Goal: Find specific page/section: Find specific page/section

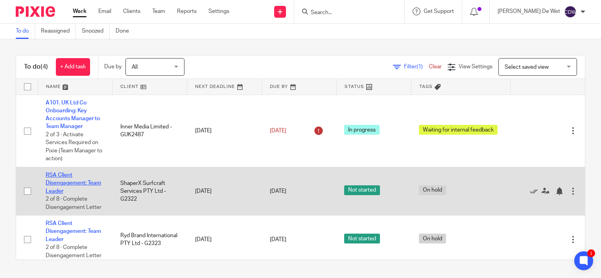
click at [76, 185] on link "RSA Client Disengagement: Team Leader" at bounding box center [73, 184] width 55 height 22
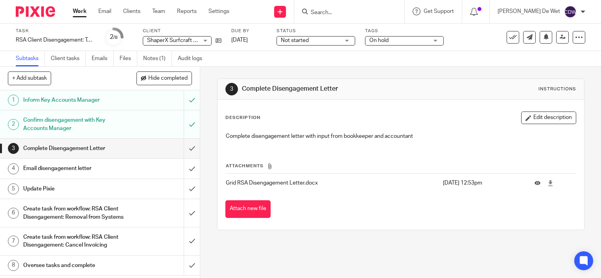
click at [369, 244] on div "3 Complete Disengagement Letter Instructions Description Edit description Compl…" at bounding box center [400, 173] width 401 height 212
click at [137, 13] on link "Clients" at bounding box center [131, 11] width 17 height 8
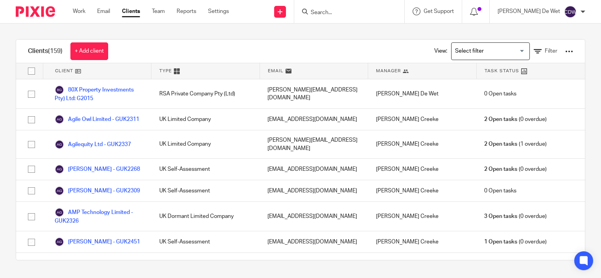
click at [368, 14] on input "Search" at bounding box center [345, 12] width 71 height 7
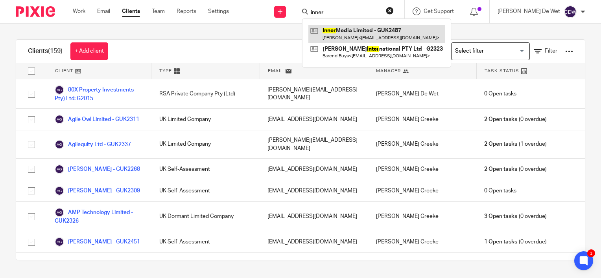
type input "inner"
click at [372, 35] on link at bounding box center [376, 34] width 136 height 18
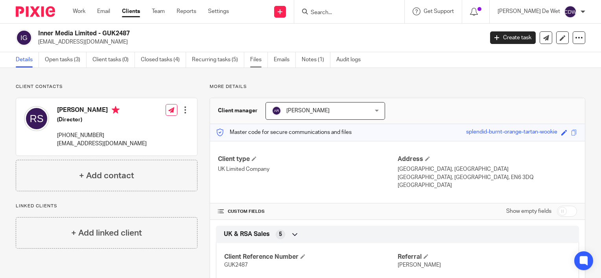
click at [258, 62] on link "Files" at bounding box center [259, 59] width 18 height 15
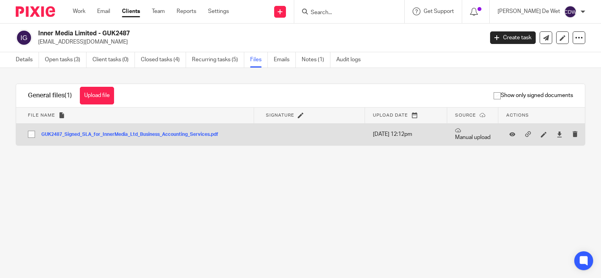
click at [145, 135] on button "GUK2487_Signed_SLA_for_InnerMedia_Ltd_Business_Accounting_Services.pdf" at bounding box center [132, 135] width 183 height 6
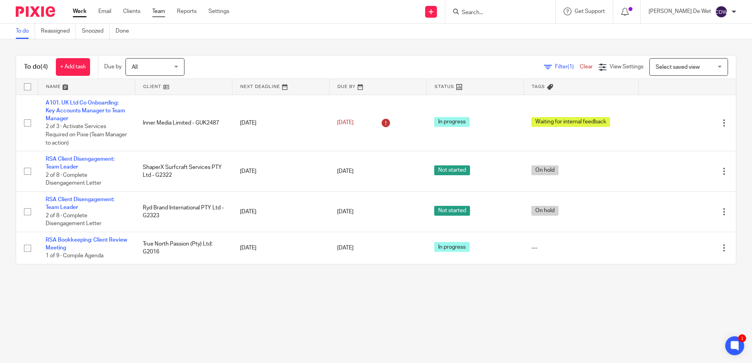
click at [162, 13] on link "Team" at bounding box center [158, 11] width 13 height 8
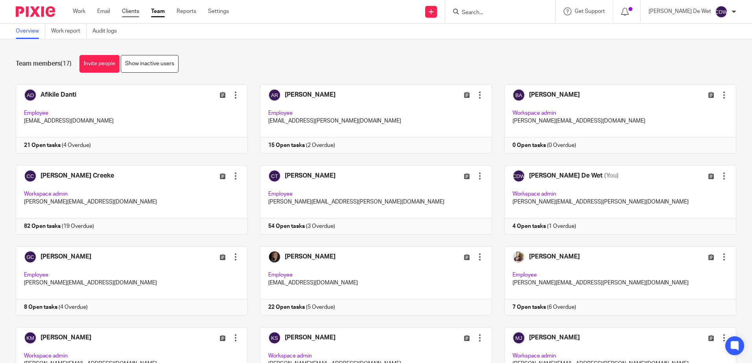
click at [134, 14] on link "Clients" at bounding box center [130, 11] width 17 height 8
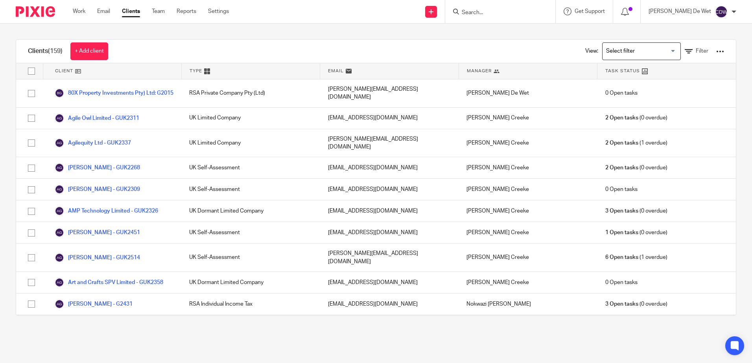
click at [503, 14] on input "Search" at bounding box center [496, 12] width 71 height 7
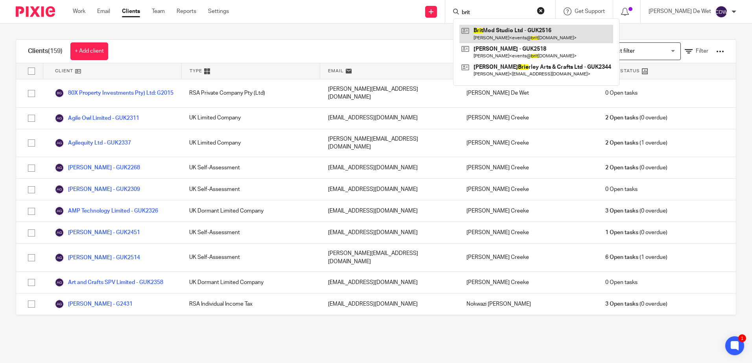
type input "brit"
click at [514, 31] on link at bounding box center [536, 34] width 154 height 18
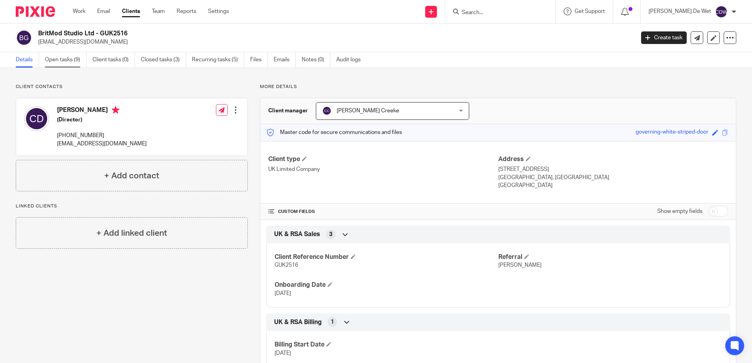
click at [74, 65] on link "Open tasks (9)" at bounding box center [66, 59] width 42 height 15
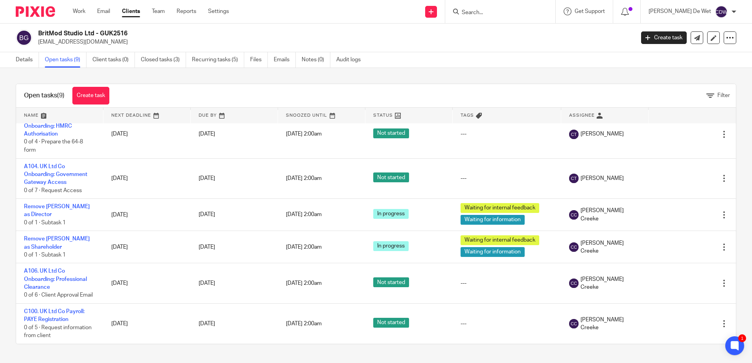
scroll to position [158, 0]
